Goal: Navigation & Orientation: Understand site structure

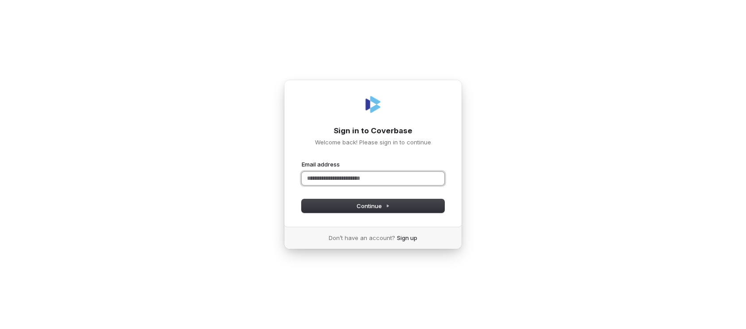
click at [365, 174] on input "Email address" at bounding box center [372, 178] width 143 height 13
click at [398, 208] on button "Continue" at bounding box center [372, 205] width 143 height 13
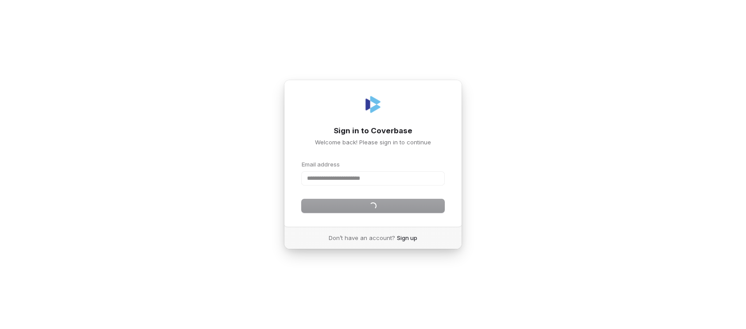
type input "**********"
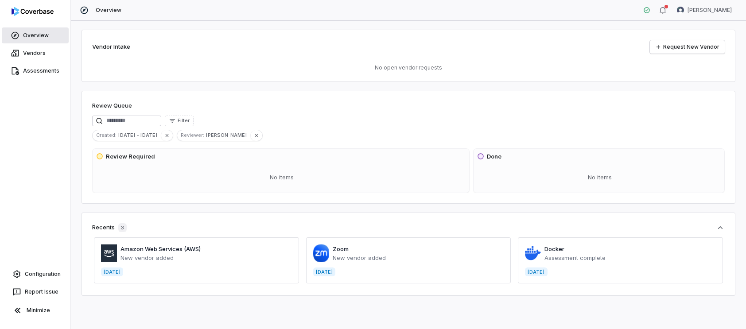
click at [42, 35] on span "Overview" at bounding box center [36, 35] width 26 height 7
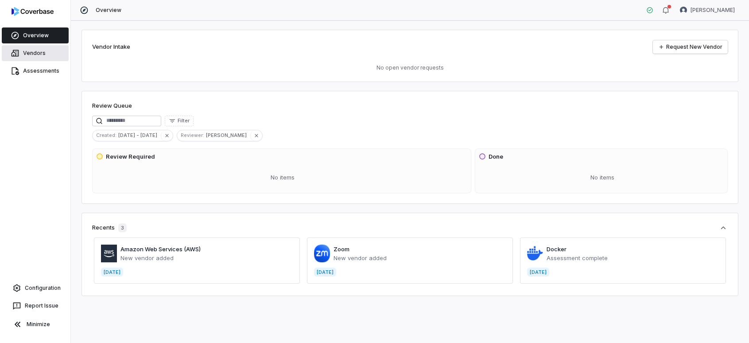
click at [43, 53] on span "Vendors" at bounding box center [34, 53] width 23 height 7
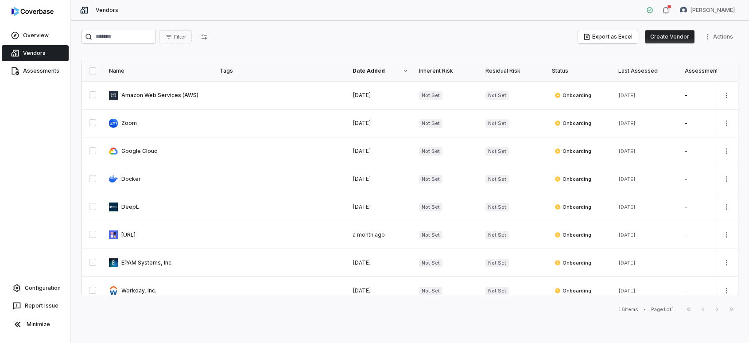
click at [52, 44] on div "Vendors" at bounding box center [35, 53] width 70 height 18
click at [46, 38] on span "Overview" at bounding box center [36, 35] width 26 height 7
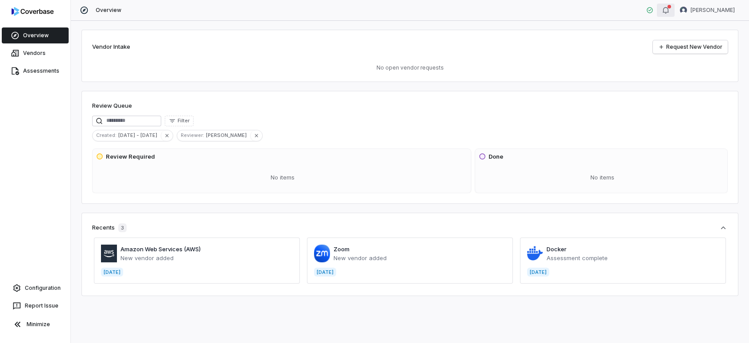
click at [669, 13] on icon "button" at bounding box center [665, 10] width 7 height 7
